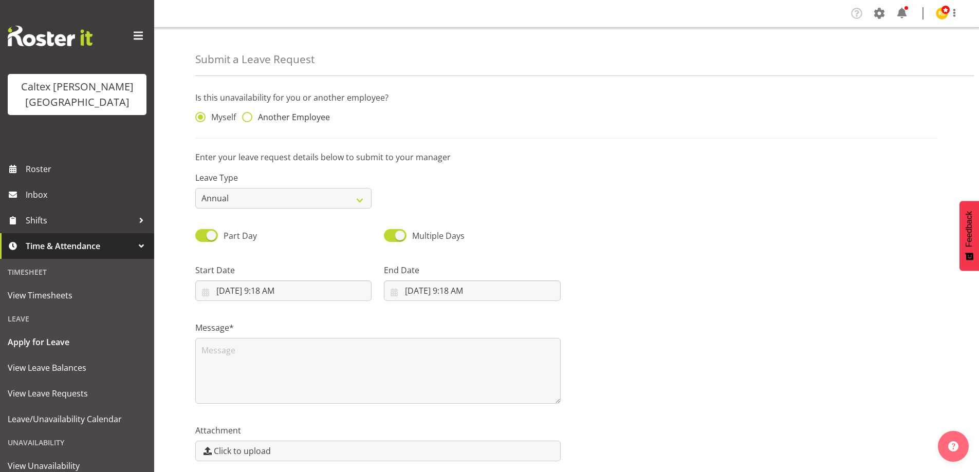
click at [247, 114] on span at bounding box center [247, 117] width 10 height 10
click at [247, 114] on input "Another Employee" at bounding box center [245, 117] width 7 height 7
radio input "true"
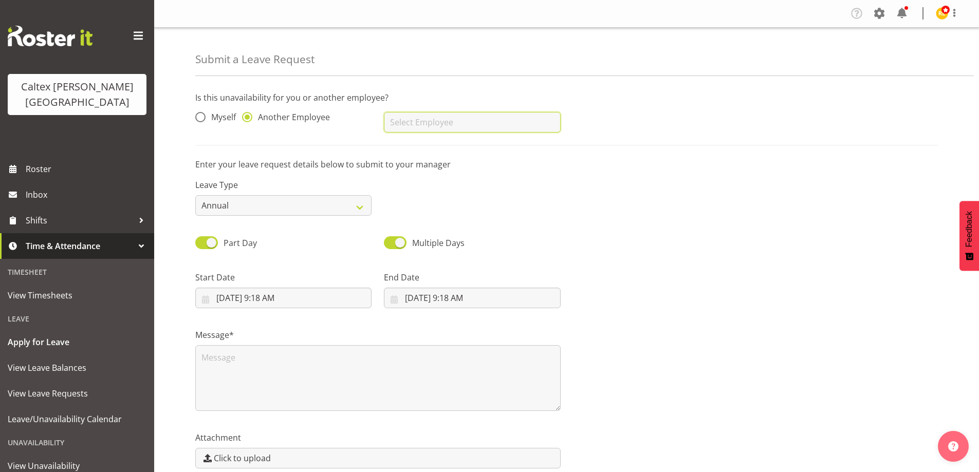
click at [443, 125] on input "text" at bounding box center [472, 122] width 176 height 21
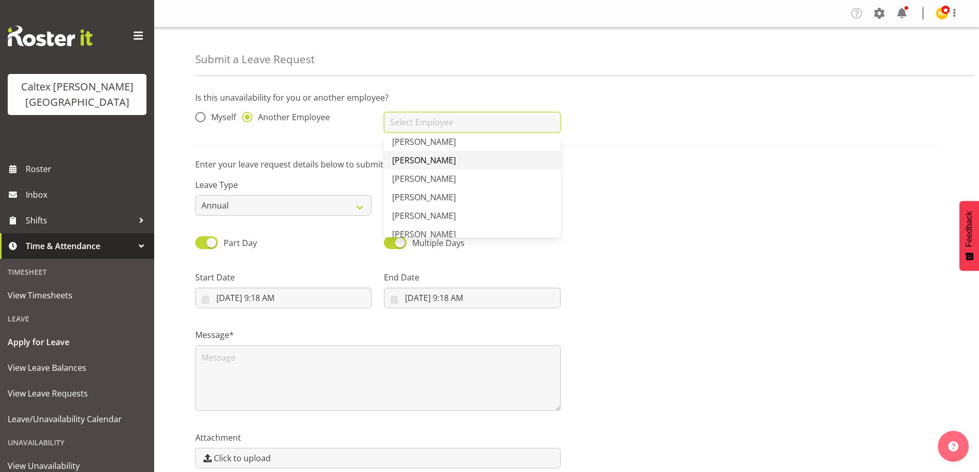
scroll to position [183, 0]
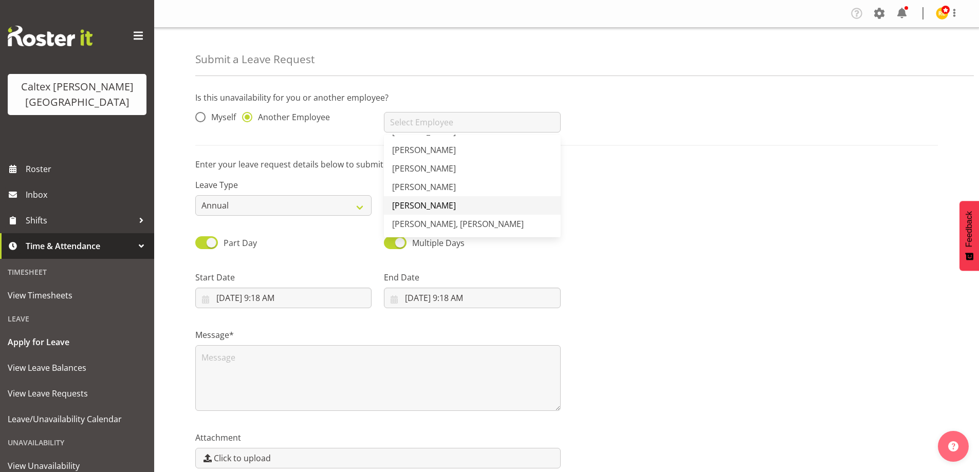
click at [456, 204] on span "[PERSON_NAME]" at bounding box center [424, 205] width 64 height 11
type input "[PERSON_NAME]"
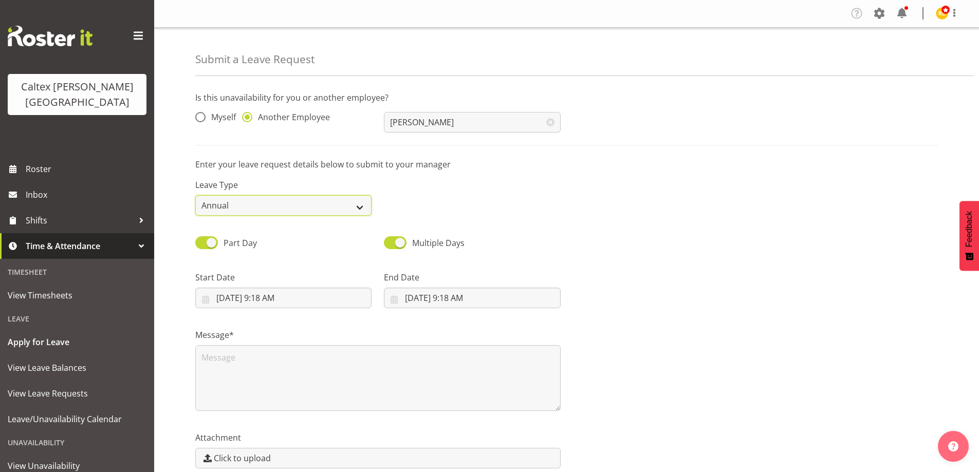
drag, startPoint x: 353, startPoint y: 203, endPoint x: 256, endPoint y: 207, distance: 97.2
click at [351, 203] on select "Annual Sick Leave Without Pay Bereavement Domestic Violence Parental Jury Servi…" at bounding box center [283, 205] width 176 height 21
select select "Sick"
click at [195, 195] on select "Annual Sick Leave Without Pay Bereavement Domestic Violence Parental Jury Servi…" at bounding box center [283, 205] width 176 height 21
click at [280, 297] on input "8/12/2025, 9:18 AM" at bounding box center [283, 298] width 176 height 21
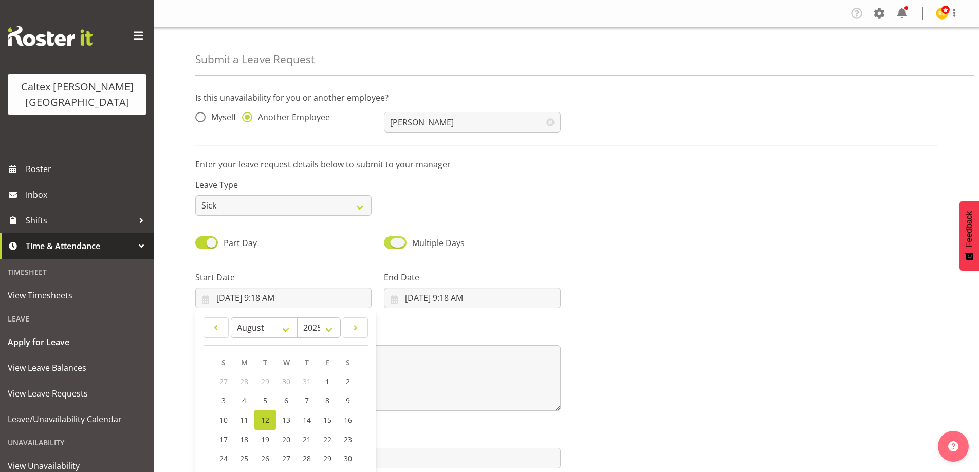
click at [400, 241] on span at bounding box center [395, 242] width 23 height 13
click at [391, 241] on input "Multiple Days" at bounding box center [387, 243] width 7 height 7
checkbox input "false"
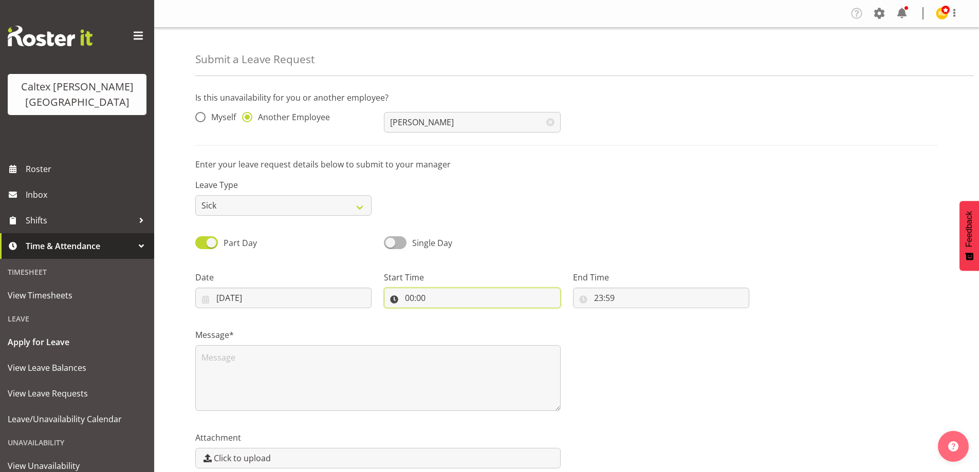
click at [425, 297] on input "00:00" at bounding box center [472, 298] width 176 height 21
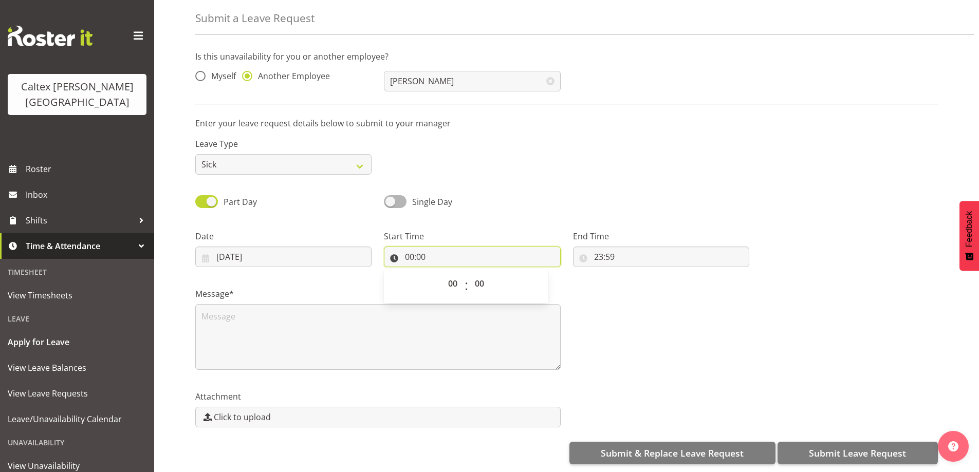
scroll to position [49, 0]
click at [452, 279] on select "00 01 02 03 04 05 06 07 08 09 10 11 12 13 14 15 16 17 18 19 20 21 22 23" at bounding box center [454, 283] width 23 height 21
select select "13"
click at [443, 273] on select "00 01 02 03 04 05 06 07 08 09 10 11 12 13 14 15 16 17 18 19 20 21 22 23" at bounding box center [454, 283] width 23 height 21
type input "13:00"
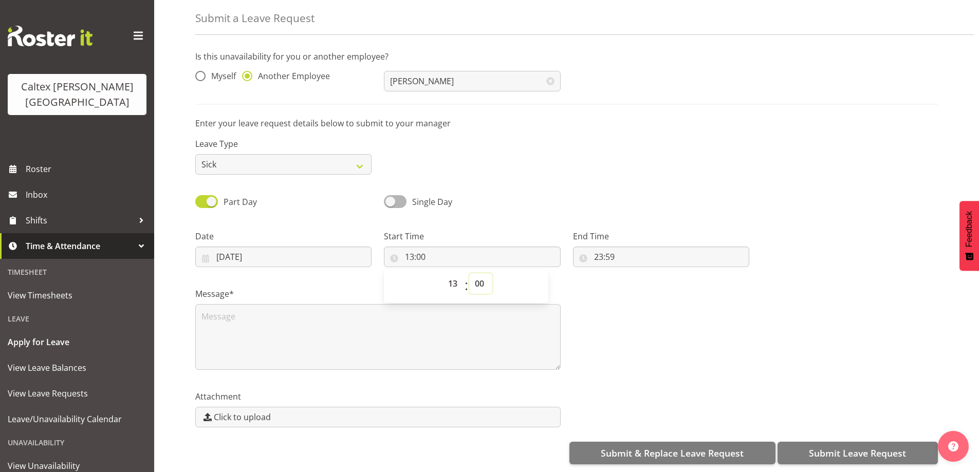
click at [478, 275] on select "00 01 02 03 04 05 06 07 08 09 10 11 12 13 14 15 16 17 18 19 20 21 22 23 24 25 2…" at bounding box center [480, 283] width 23 height 21
select select "30"
click at [469, 273] on select "00 01 02 03 04 05 06 07 08 09 10 11 12 13 14 15 16 17 18 19 20 21 22 23 24 25 2…" at bounding box center [480, 283] width 23 height 21
type input "13:30"
click at [598, 247] on input "23:59" at bounding box center [661, 257] width 176 height 21
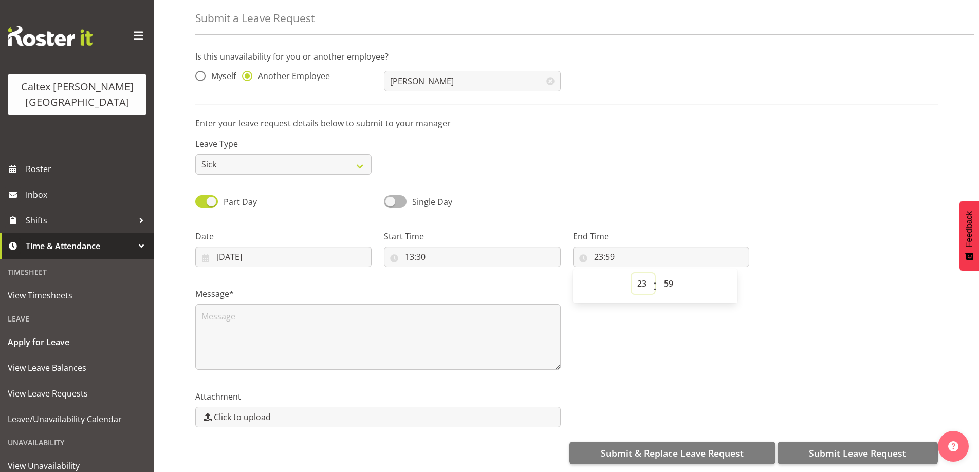
click at [642, 279] on select "00 01 02 03 04 05 06 07 08 09 10 11 12 13 14 15 16 17 18 19 20 21 22 23" at bounding box center [643, 283] width 23 height 21
select select "22"
click at [632, 273] on select "00 01 02 03 04 05 06 07 08 09 10 11 12 13 14 15 16 17 18 19 20 21 22 23" at bounding box center [643, 283] width 23 height 21
type input "22:59"
click at [673, 274] on select "00 01 02 03 04 05 06 07 08 09 10 11 12 13 14 15 16 17 18 19 20 21 22 23 24 25 2…" at bounding box center [669, 283] width 23 height 21
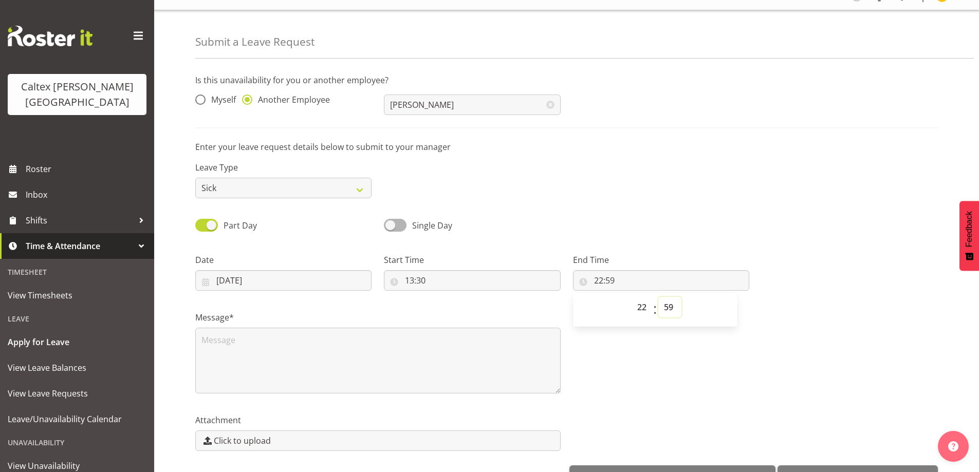
scroll to position [0, 0]
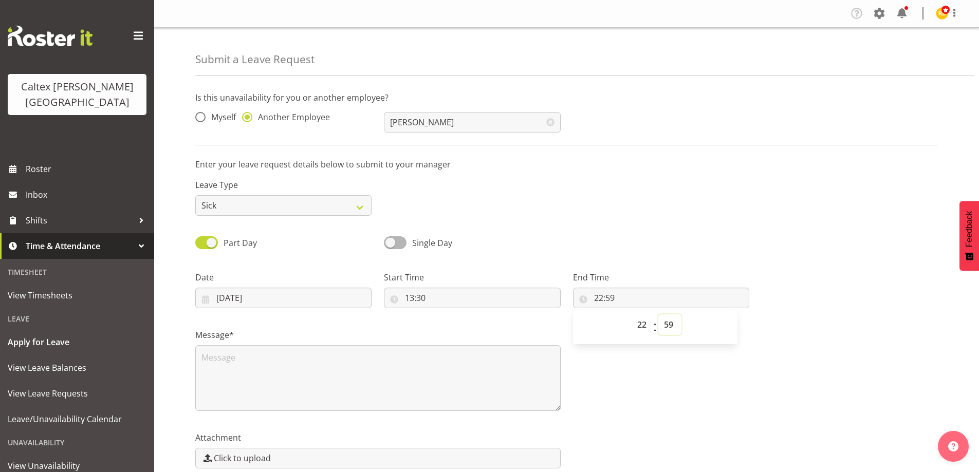
click at [674, 325] on select "00 01 02 03 04 05 06 07 08 09 10 11 12 13 14 15 16 17 18 19 20 21 22 23 24 25 2…" at bounding box center [669, 325] width 23 height 21
click at [665, 320] on select "00 01 02 03 04 05 06 07 08 09 10 11 12 13 14 15 16 17 18 19 20 21 22 23 24 25 2…" at bounding box center [669, 325] width 23 height 21
select select "0"
click at [658, 315] on select "00 01 02 03 04 05 06 07 08 09 10 11 12 13 14 15 16 17 18 19 20 21 22 23 24 25 2…" at bounding box center [669, 325] width 23 height 21
type input "22:00"
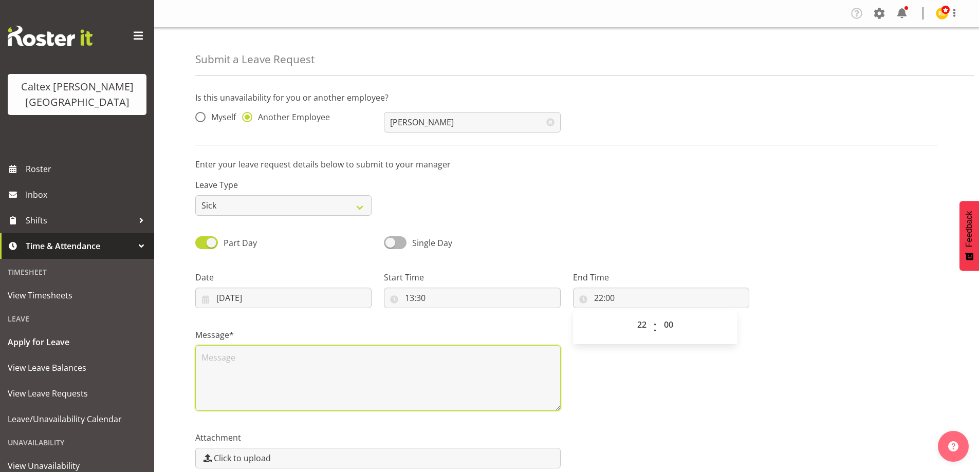
click at [250, 372] on textarea at bounding box center [377, 378] width 365 height 66
click at [250, 372] on textarea "heachae" at bounding box center [377, 378] width 365 height 66
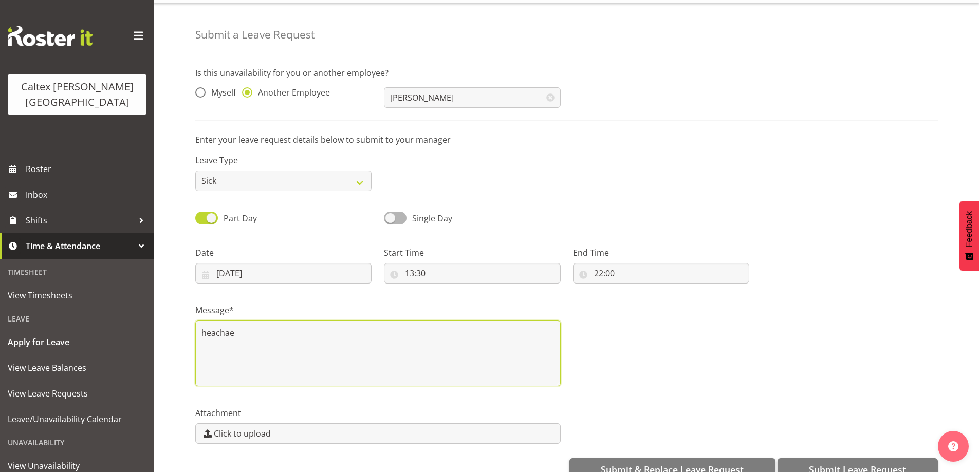
scroll to position [49, 0]
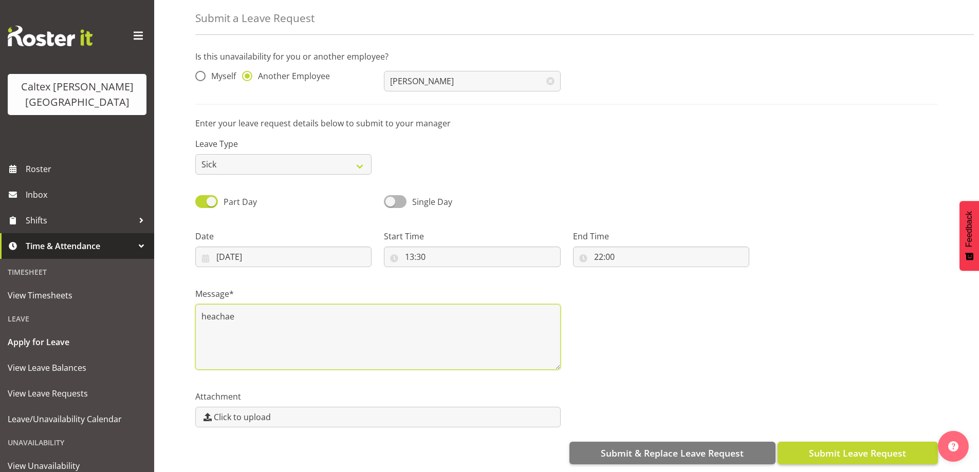
type textarea "heachae"
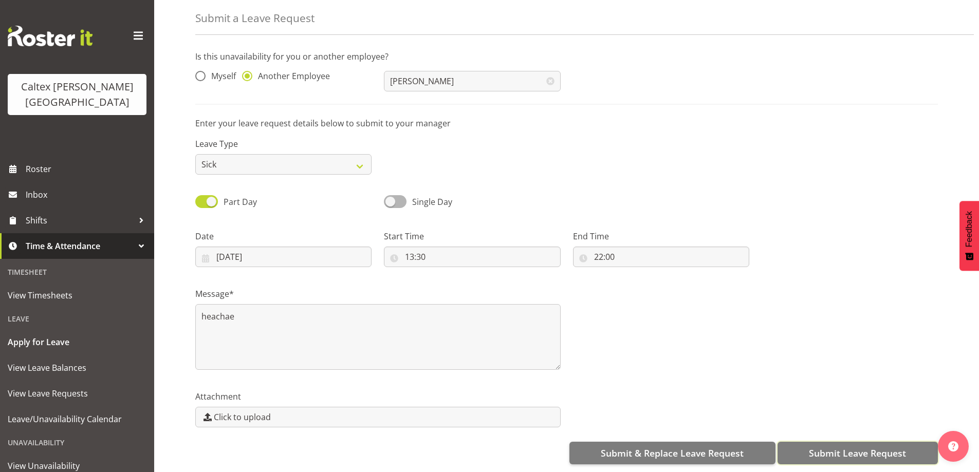
click at [860, 447] on span "Submit Leave Request" at bounding box center [857, 453] width 97 height 13
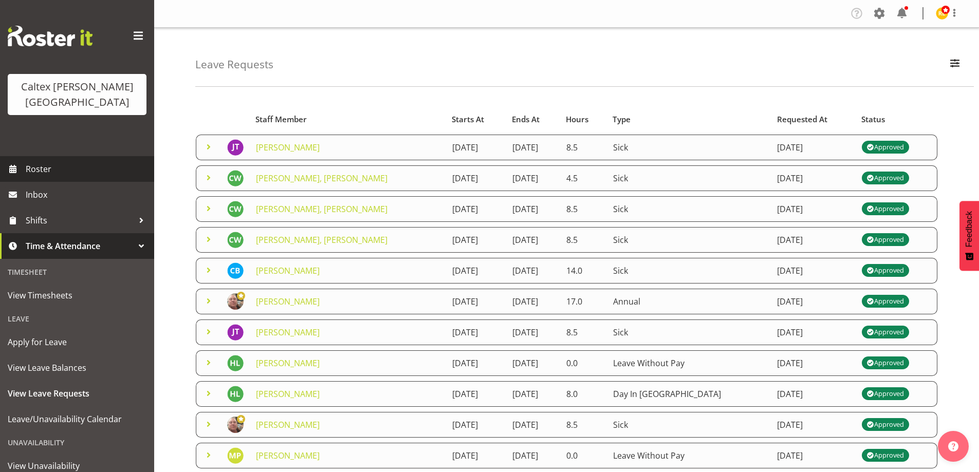
click at [35, 161] on span "Roster" at bounding box center [87, 168] width 123 height 15
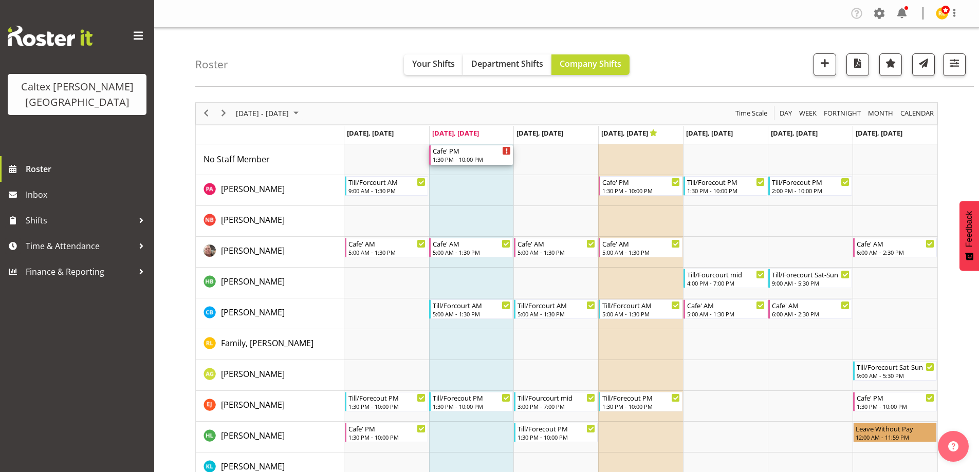
click at [462, 156] on div "1:30 PM - 10:00 PM" at bounding box center [472, 159] width 78 height 8
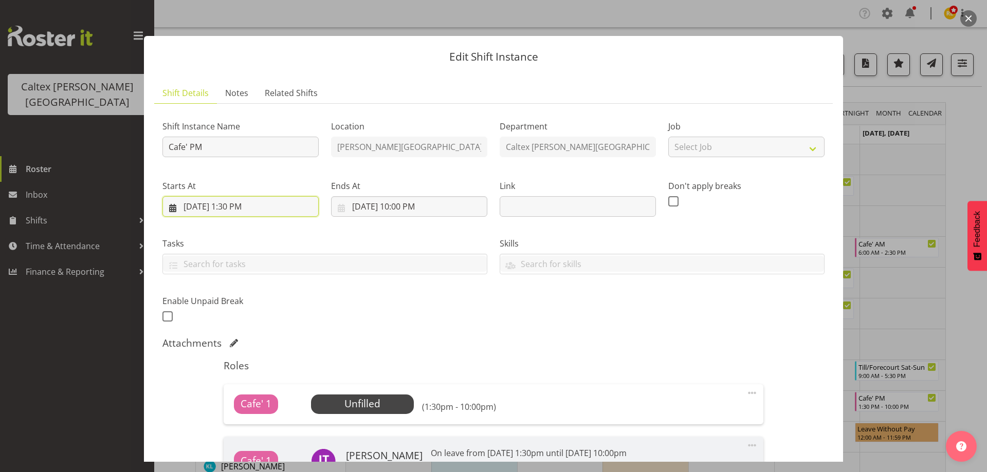
click at [241, 208] on input "[DATE] 1:30 PM" at bounding box center [240, 206] width 156 height 21
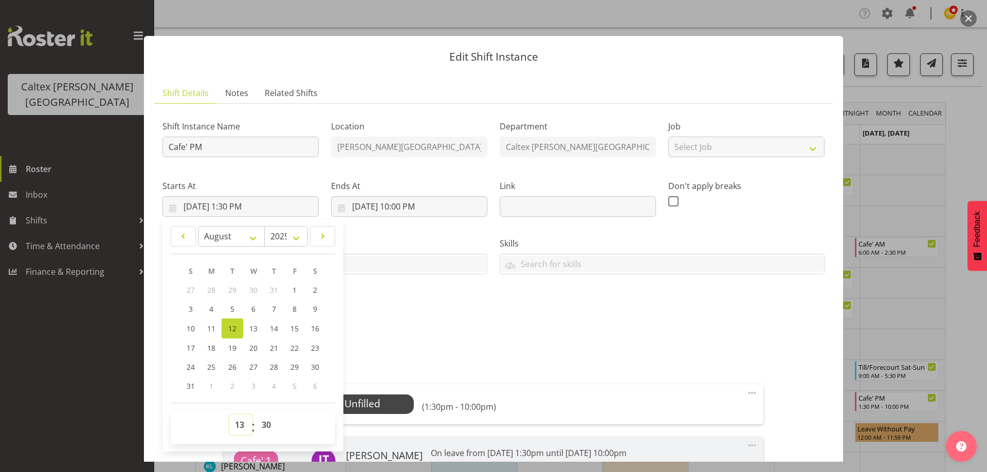
click at [241, 428] on select "00 01 02 03 04 05 06 07 08 09 10 11 12 13 14 15 16 17 18 19 20 21 22 23" at bounding box center [240, 425] width 23 height 21
select select "17"
click at [229, 415] on select "00 01 02 03 04 05 06 07 08 09 10 11 12 13 14 15 16 17 18 19 20 21 22 23" at bounding box center [240, 425] width 23 height 21
type input "[DATE] 5:30 PM"
drag, startPoint x: 427, startPoint y: 336, endPoint x: 422, endPoint y: 332, distance: 5.9
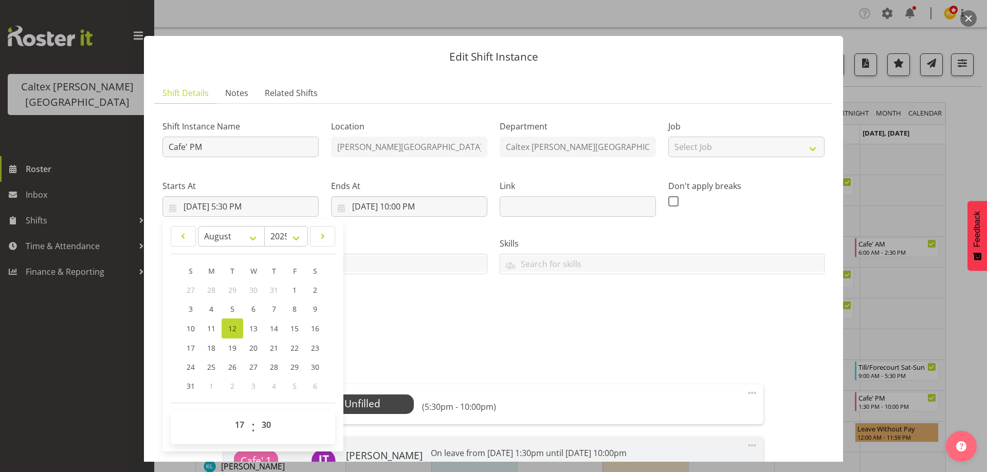
click at [426, 336] on div "Shift Instance Name Cafe' PM Location [PERSON_NAME][GEOGRAPHIC_DATA] Department…" at bounding box center [493, 328] width 662 height 433
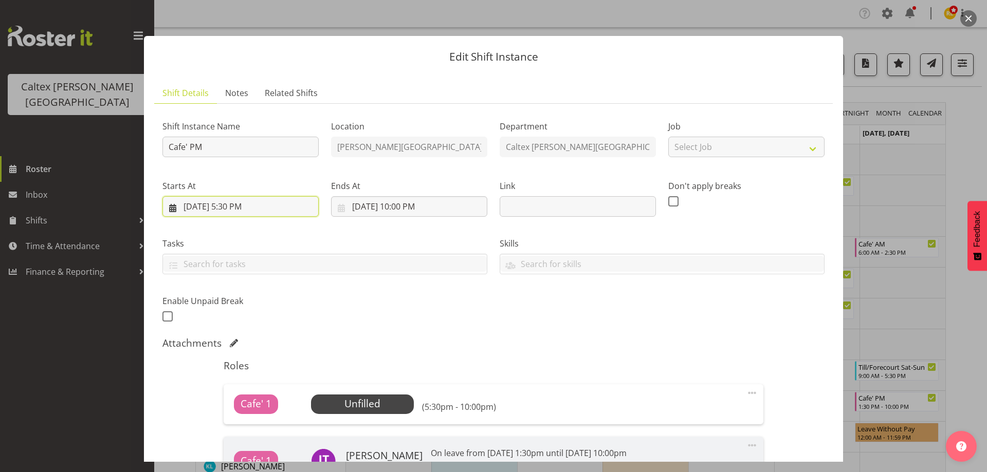
click at [234, 202] on input "[DATE] 5:30 PM" at bounding box center [240, 206] width 156 height 21
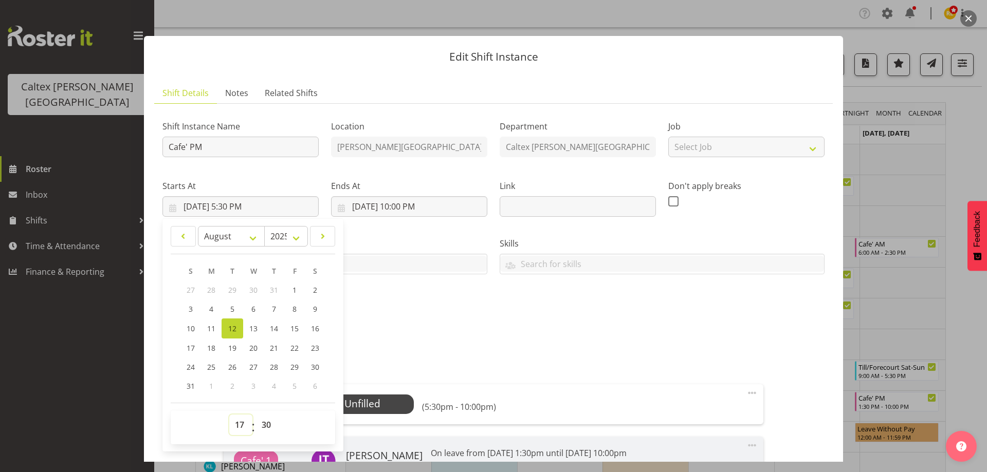
click at [243, 422] on select "00 01 02 03 04 05 06 07 08 09 10 11 12 13 14 15 16 17 18 19 20 21 22 23" at bounding box center [240, 425] width 23 height 21
select select "16"
click at [229, 415] on select "00 01 02 03 04 05 06 07 08 09 10 11 12 13 14 15 16 17 18 19 20 21 22 23" at bounding box center [240, 425] width 23 height 21
type input "[DATE] 4:30 PM"
drag, startPoint x: 509, startPoint y: 341, endPoint x: 504, endPoint y: 338, distance: 5.7
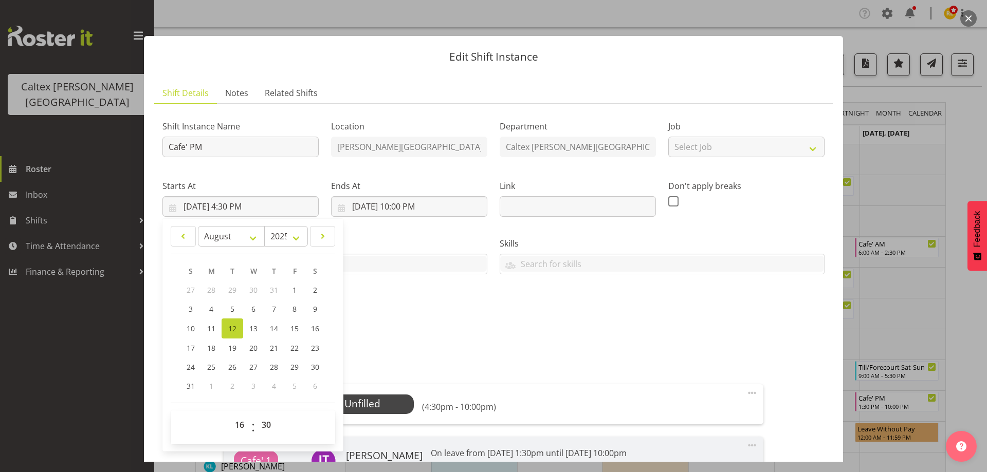
click at [509, 340] on div "Attachments" at bounding box center [493, 343] width 662 height 12
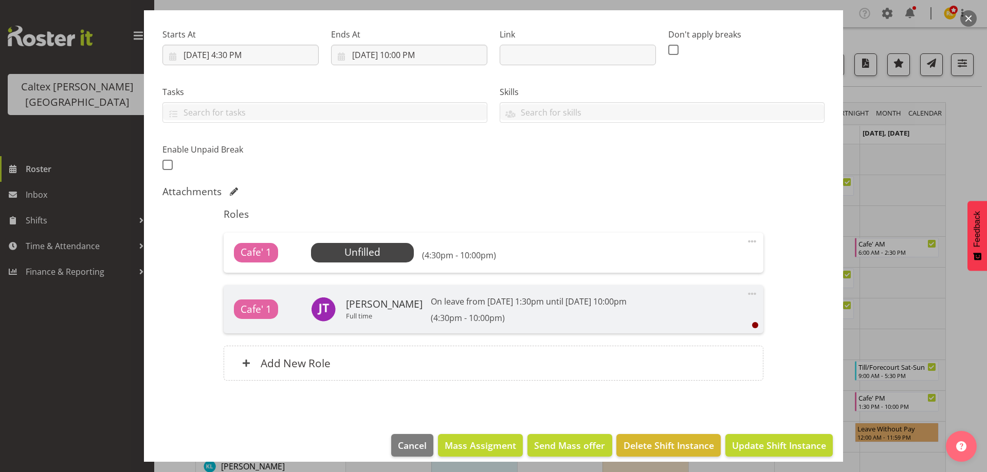
scroll to position [154, 0]
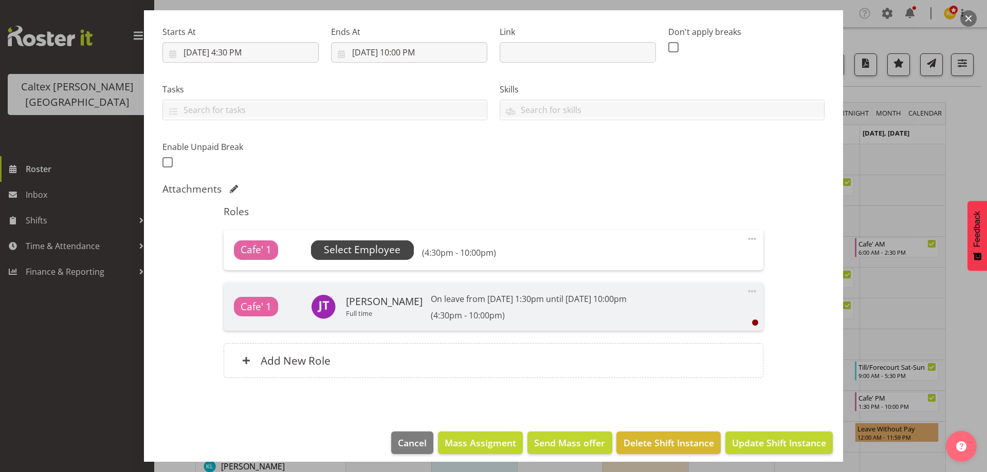
click at [365, 253] on span "Select Employee" at bounding box center [362, 250] width 77 height 15
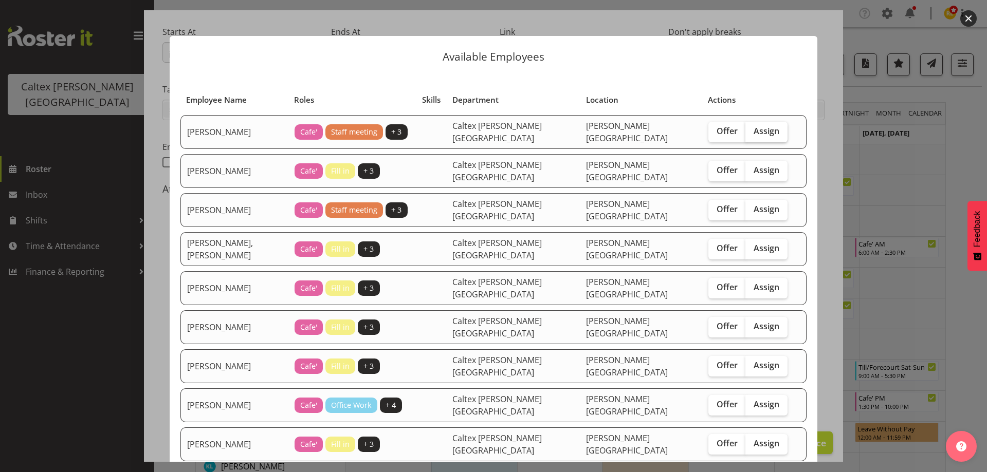
click at [754, 126] on span "Assign" at bounding box center [767, 131] width 26 height 10
click at [745, 128] on input "Assign" at bounding box center [748, 131] width 7 height 7
checkbox input "true"
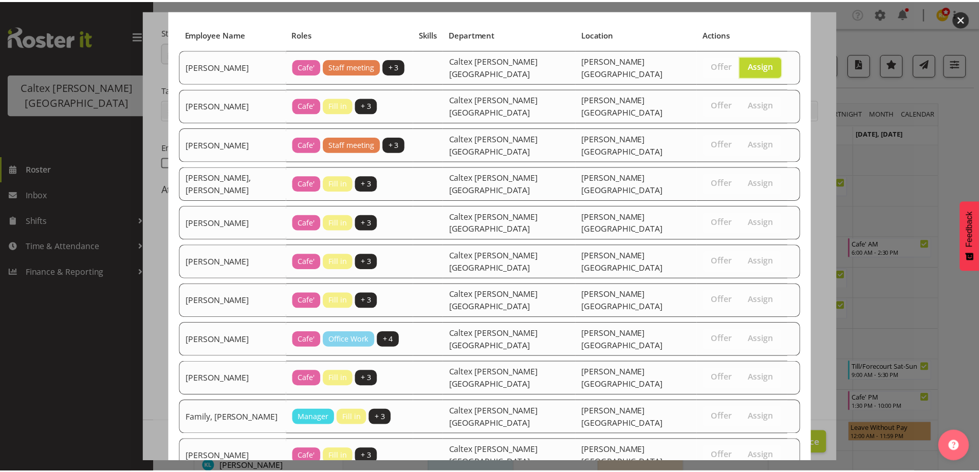
scroll to position [167, 0]
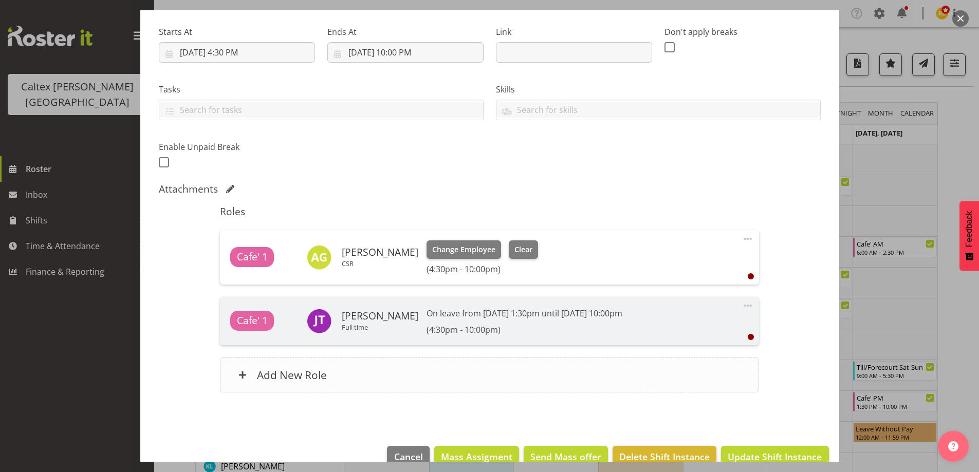
click at [242, 376] on span at bounding box center [242, 375] width 8 height 8
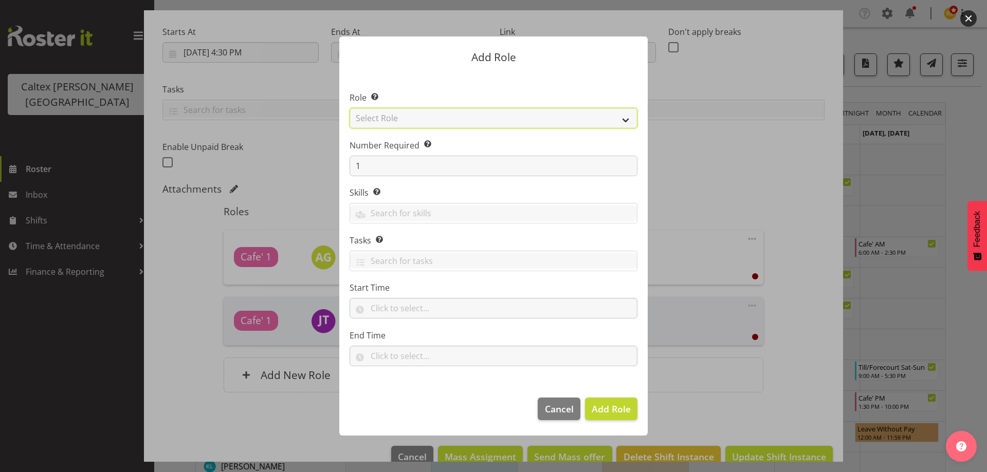
click at [415, 119] on select "Select Role Cafe' Fill in Office Work Staff meeting Till/Forecourt Traning" at bounding box center [494, 118] width 288 height 21
select select "1420"
click at [350, 108] on select "Select Role Cafe' Fill in Office Work Staff meeting Till/Forecourt Traning" at bounding box center [494, 118] width 288 height 21
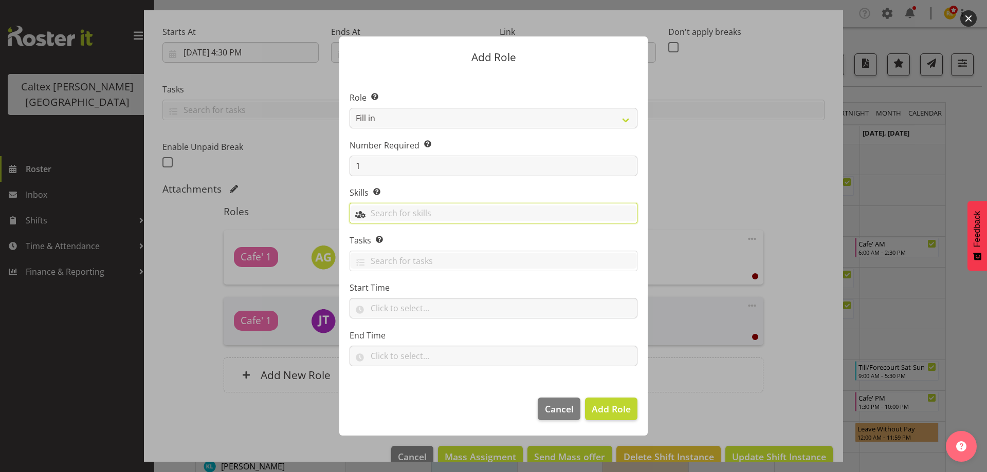
click at [400, 213] on input "text" at bounding box center [493, 214] width 287 height 16
click at [403, 307] on input "text" at bounding box center [494, 308] width 288 height 21
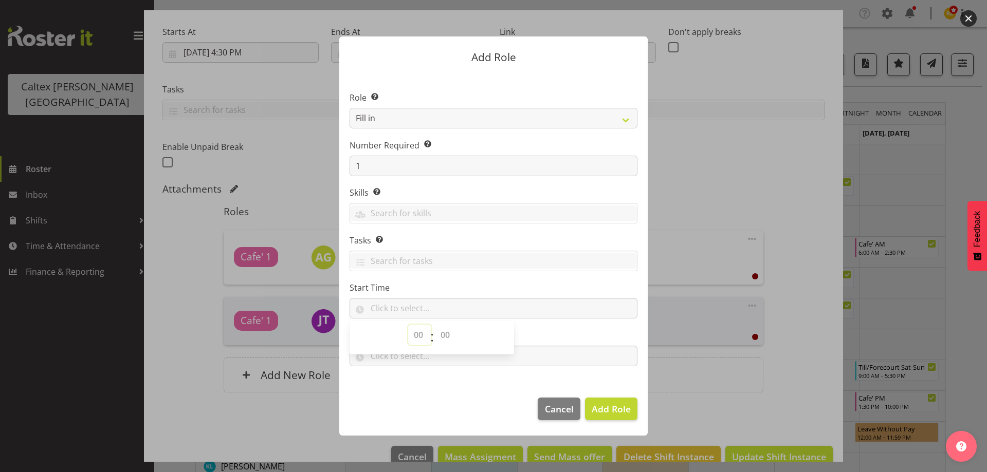
click at [419, 337] on select "00 00 01 02 03 04 05 06 07 08 09 10 11 12 13 14 15 16 17 18 19 20 21 22 23" at bounding box center [419, 335] width 23 height 21
select select "13"
click at [408, 325] on select "00 00 01 02 03 04 05 06 07 08 09 10 11 12 13 14 15 16 17 18 19 20 21 22 23" at bounding box center [419, 335] width 23 height 21
click at [448, 332] on select "00 00 01 02 03 04 05 06 07 08 09 10 11 12 13 14 15 16 17 18 19 20 21 22 23 24 2…" at bounding box center [446, 335] width 23 height 21
select select "30"
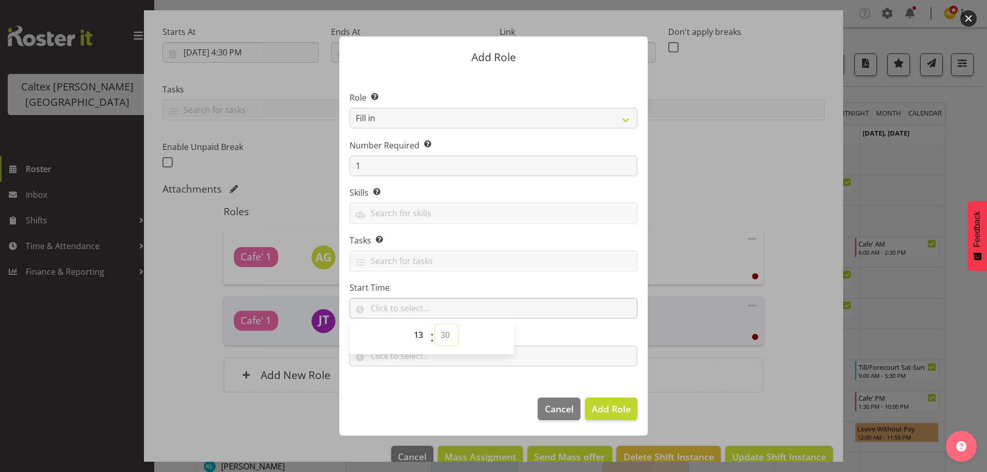
click at [435, 325] on select "00 00 01 02 03 04 05 06 07 08 09 10 11 12 13 14 15 16 17 18 19 20 21 22 23 24 2…" at bounding box center [446, 335] width 23 height 21
type input "13:30"
click at [479, 374] on section "Role Select the role you wish to add to the shift. Cafe' Fill in Office Work St…" at bounding box center [493, 230] width 308 height 315
click at [388, 354] on input "text" at bounding box center [494, 356] width 288 height 21
click at [417, 387] on select "00 00 01 02 03 04 05 06 07 08 09 10 11 12 13 14 15 16 17 18 19 20 21 22 23" at bounding box center [419, 383] width 23 height 21
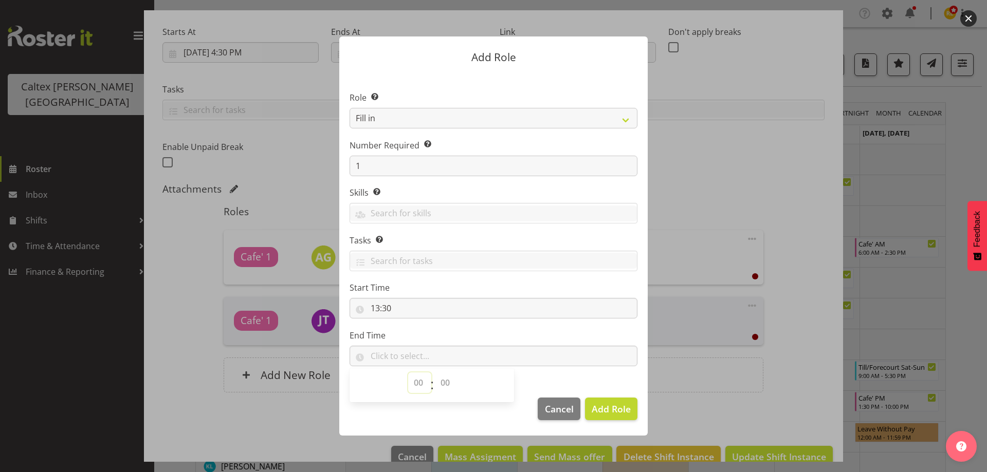
select select "16"
click at [408, 373] on select "00 00 01 02 03 04 05 06 07 08 09 10 11 12 13 14 15 16 17 18 19 20 21 22 23" at bounding box center [419, 383] width 23 height 21
click at [452, 384] on select "00 00 01 02 03 04 05 06 07 08 09 10 11 12 13 14 15 16 17 18 19 20 21 22 23 24 2…" at bounding box center [446, 383] width 23 height 21
select select "30"
click at [435, 373] on select "00 00 01 02 03 04 05 06 07 08 09 10 11 12 13 14 15 16 17 18 19 20 21 22 23 24 2…" at bounding box center [446, 383] width 23 height 21
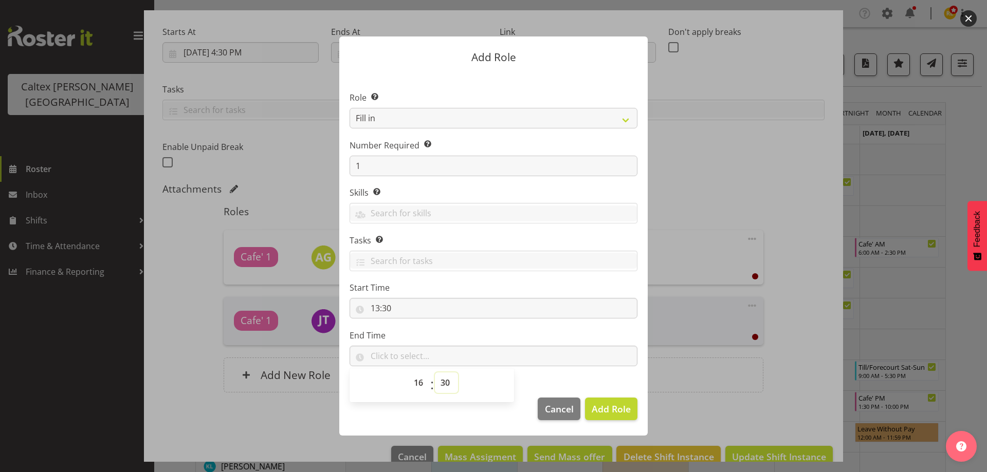
type input "16:30"
click at [614, 406] on span "Add Role" at bounding box center [611, 409] width 39 height 12
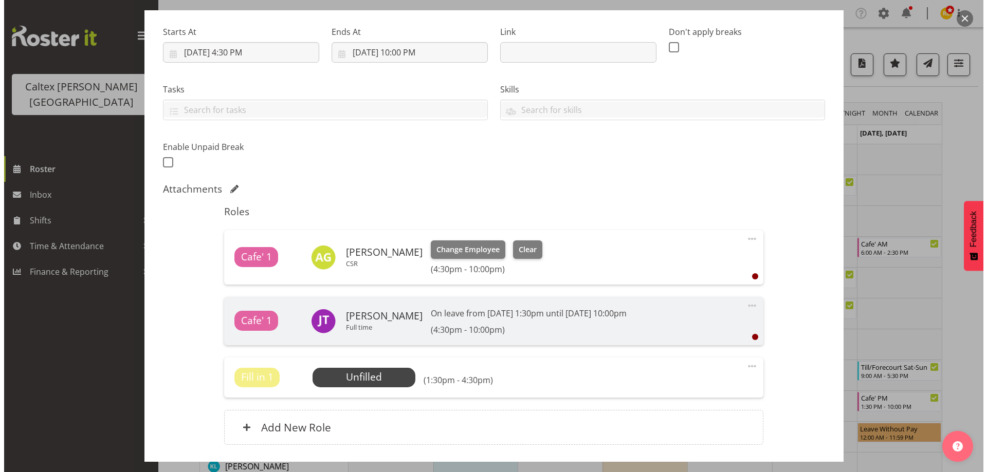
scroll to position [206, 0]
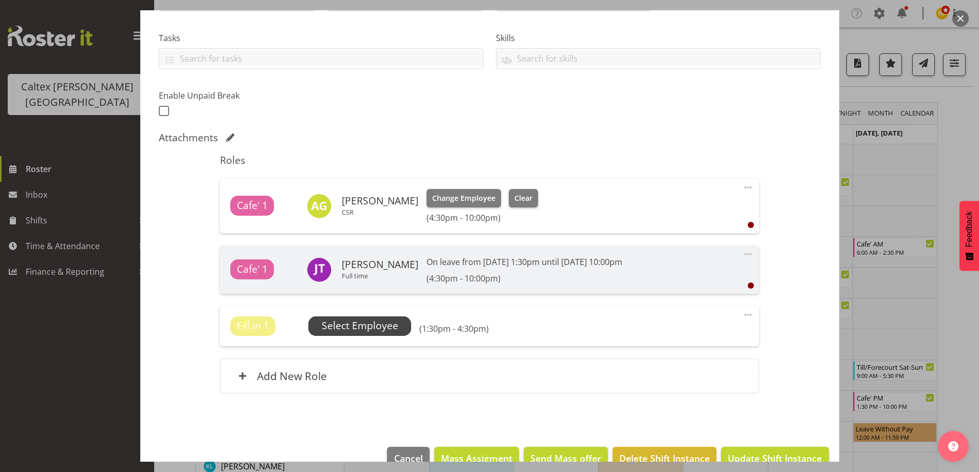
click at [357, 326] on span "Select Employee" at bounding box center [360, 326] width 77 height 15
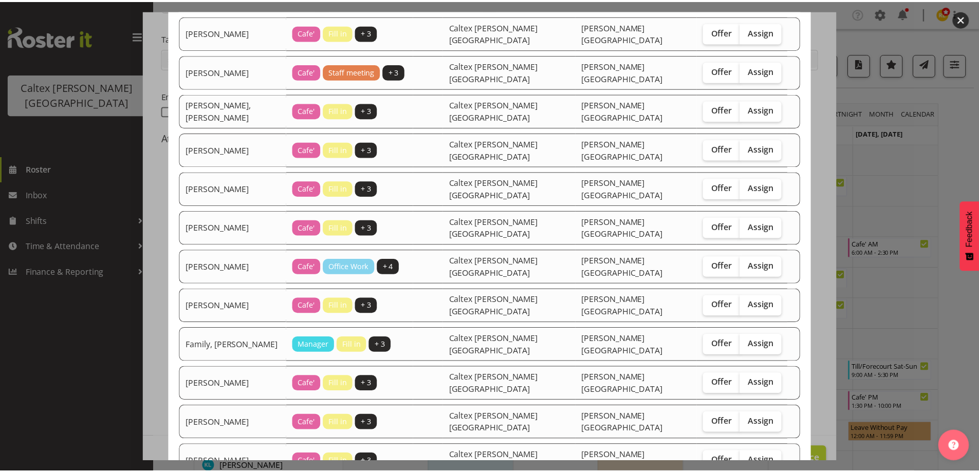
scroll to position [154, 0]
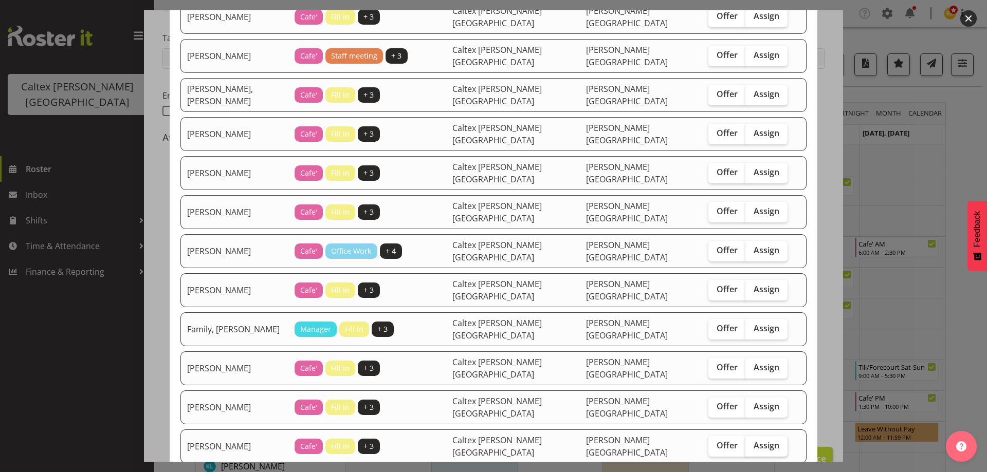
click at [757, 436] on label "Assign" at bounding box center [766, 446] width 42 height 21
click at [752, 443] on input "Assign" at bounding box center [748, 446] width 7 height 7
checkbox input "true"
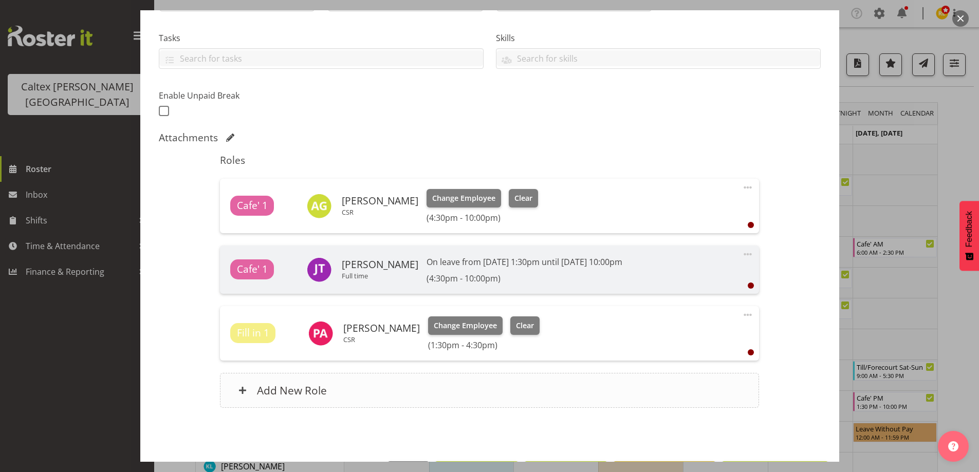
scroll to position [243, 0]
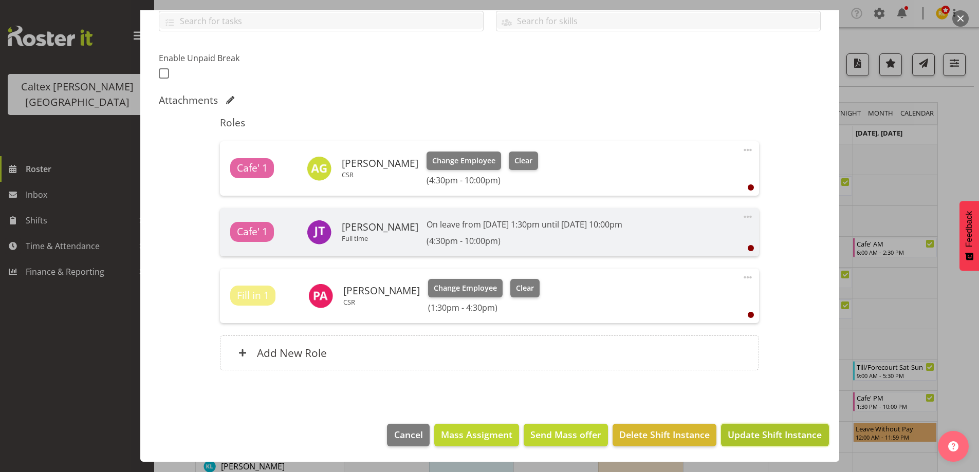
drag, startPoint x: 750, startPoint y: 437, endPoint x: 736, endPoint y: 421, distance: 21.5
click at [750, 437] on span "Update Shift Instance" at bounding box center [775, 434] width 94 height 13
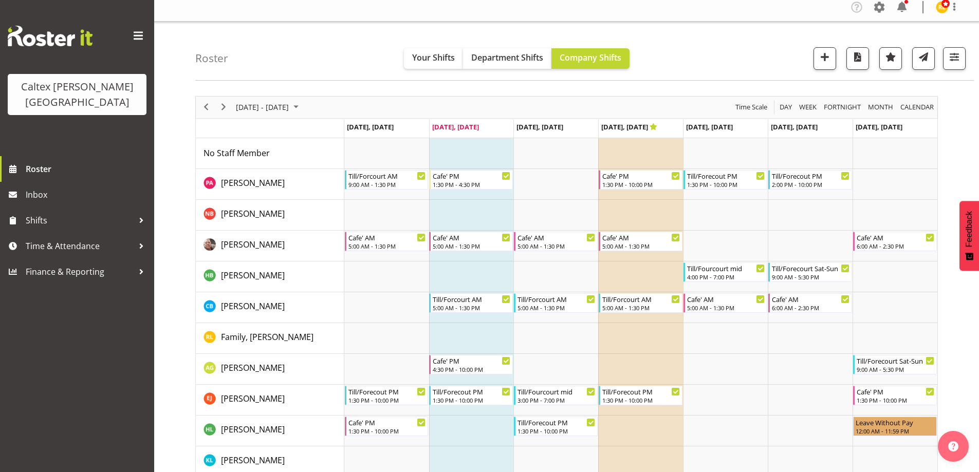
scroll to position [0, 0]
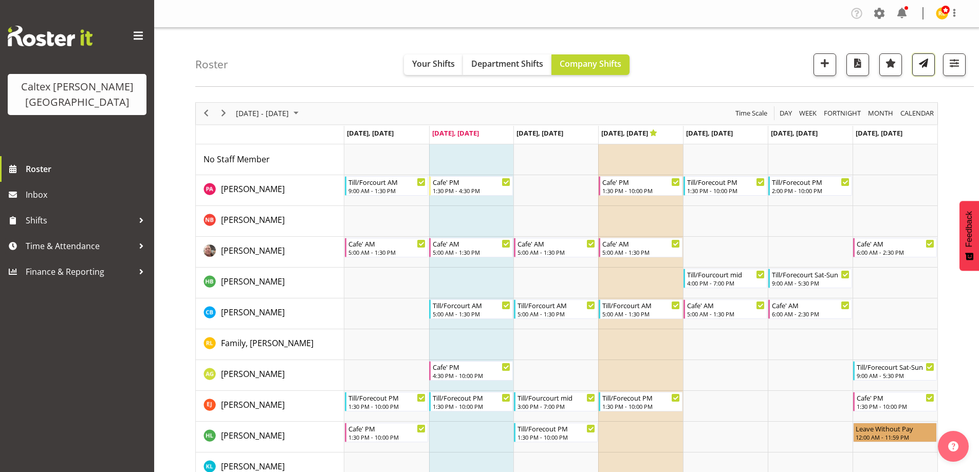
click at [924, 72] on button "button" at bounding box center [923, 64] width 23 height 23
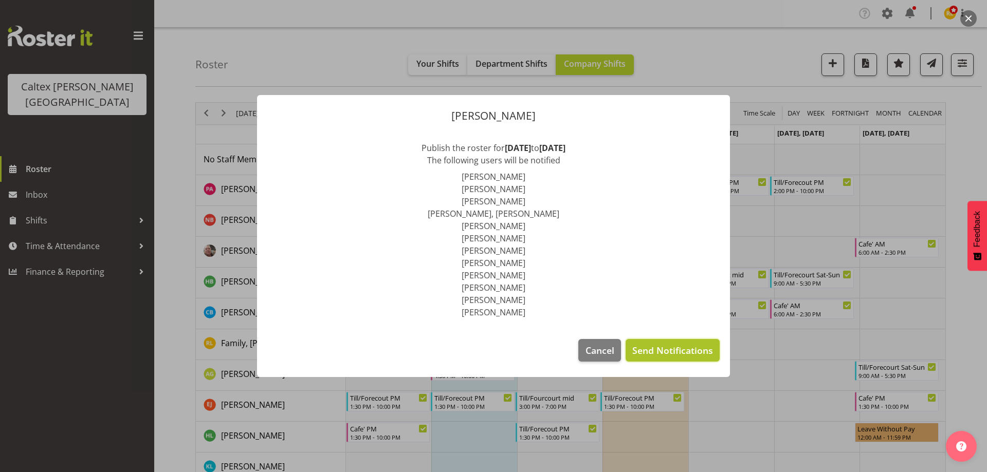
click at [704, 349] on span "Send Notifications" at bounding box center [672, 350] width 81 height 13
